Goal: Find specific page/section: Find specific page/section

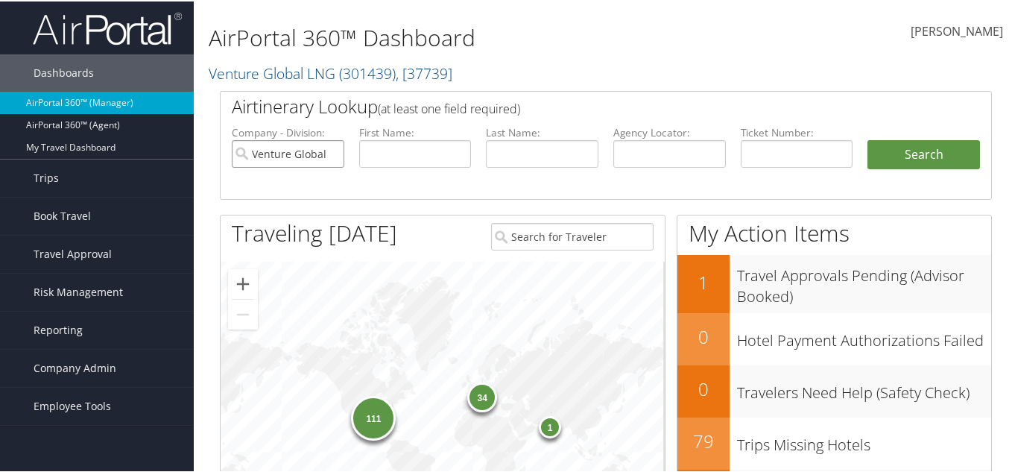
click at [332, 151] on input "Venture Global LNG" at bounding box center [288, 153] width 113 height 28
click at [316, 145] on input "search" at bounding box center [288, 153] width 113 height 28
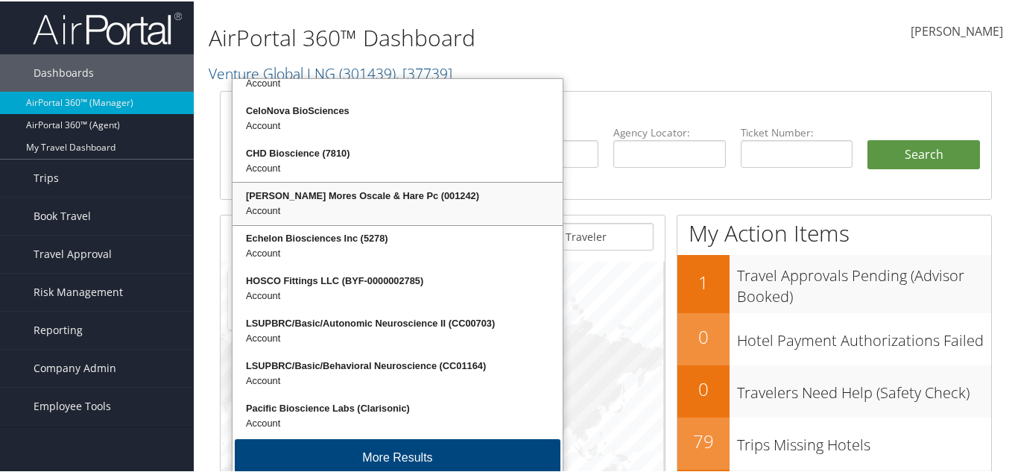
scroll to position [36, 0]
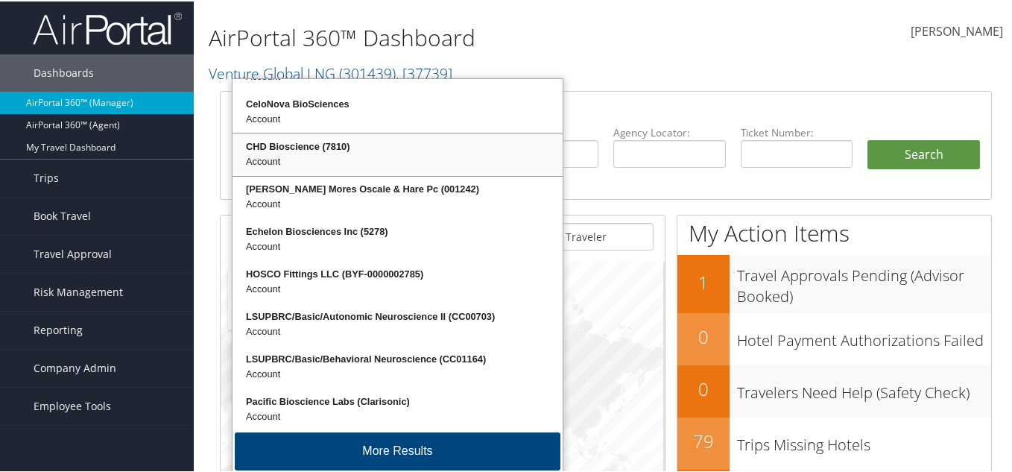
type input "osc"
click at [702, 75] on h2 "Venture Global LNG ( 301439 ) , [ 37739 ]" at bounding box center [474, 70] width 530 height 25
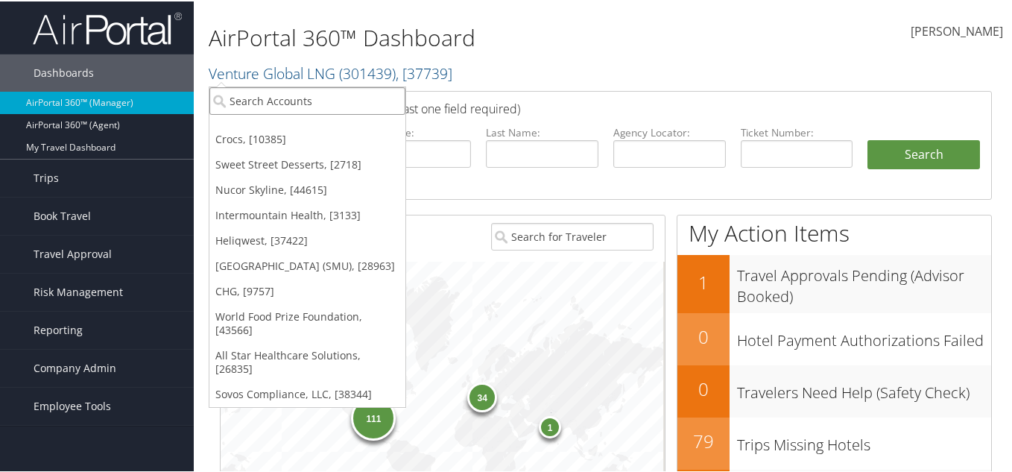
click at [367, 104] on input "search" at bounding box center [307, 100] width 196 height 28
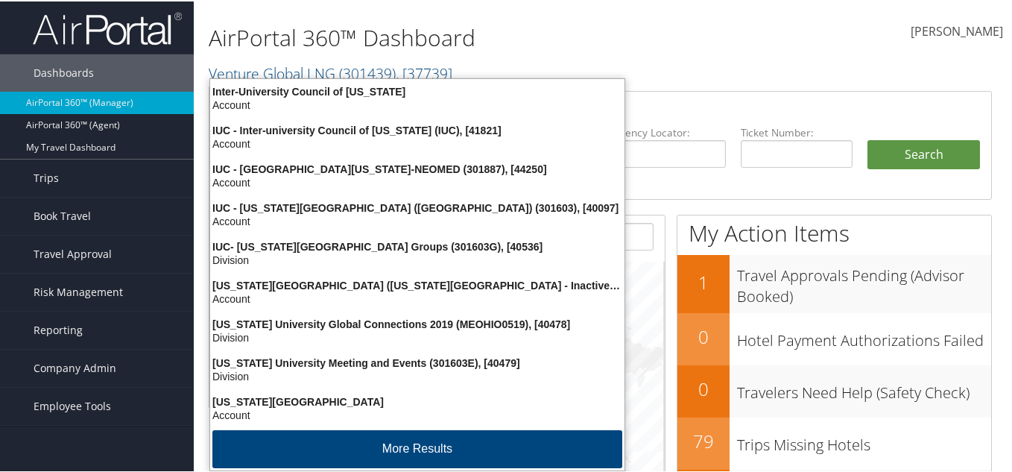
type input "ohio"
